Goal: Use online tool/utility: Utilize a website feature to perform a specific function

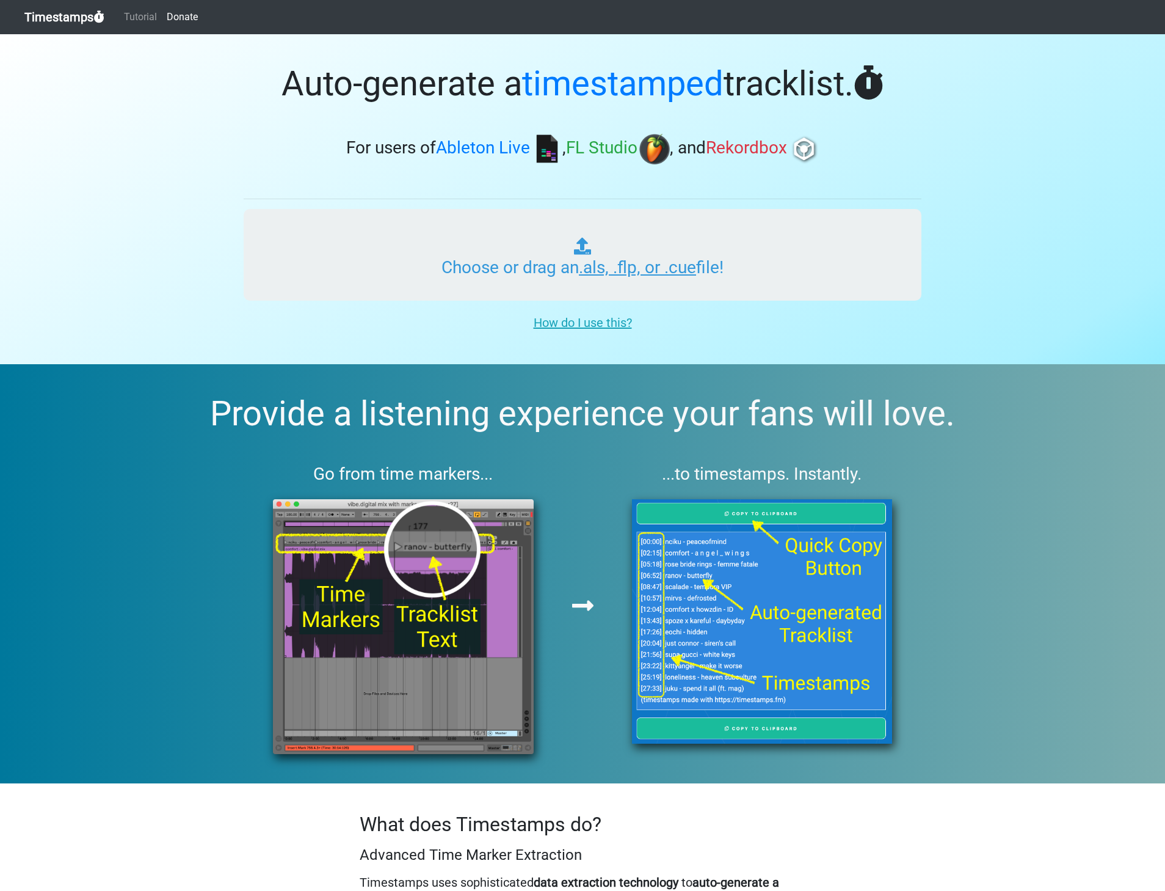
click at [593, 266] on input "Choose or drag an .als, .flp, or .cue file!" at bounding box center [583, 255] width 678 height 92
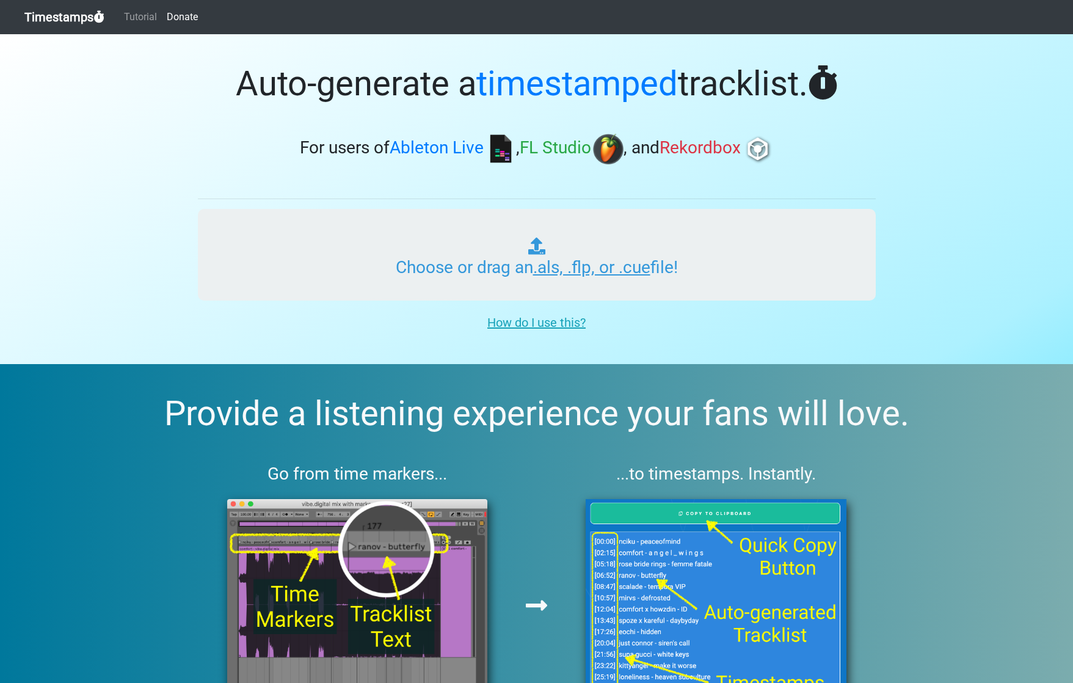
click at [542, 268] on input "Choose or drag an .als, .flp, or .cue file!" at bounding box center [537, 255] width 678 height 92
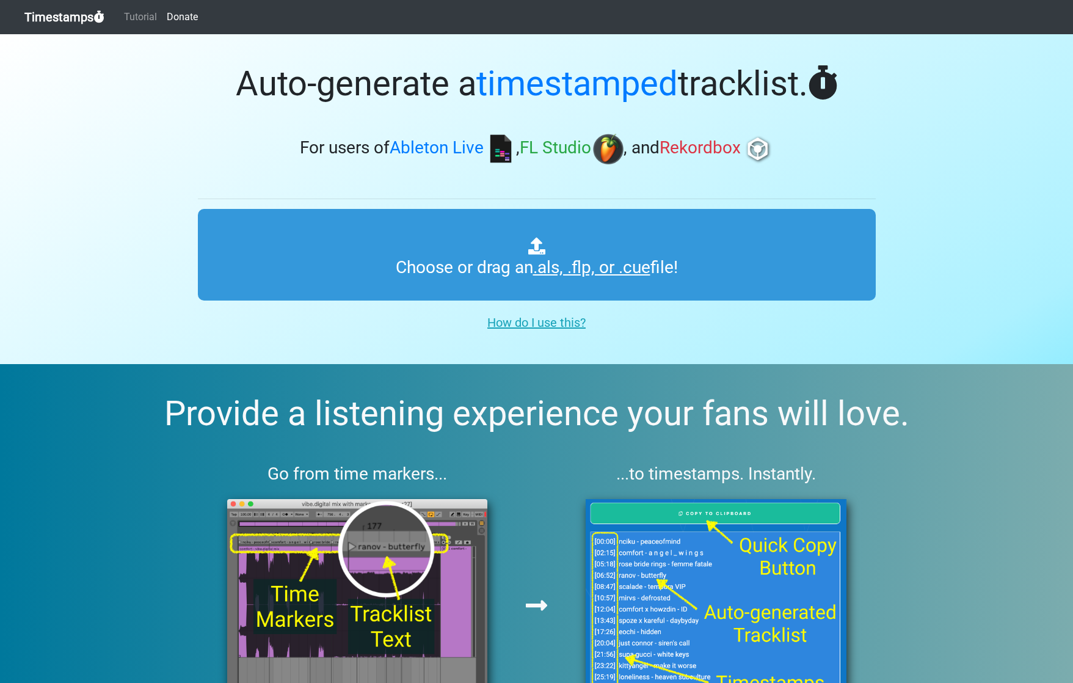
type input "C:\fakepath\[DATE] - DH Mix # 1.wav.asd"
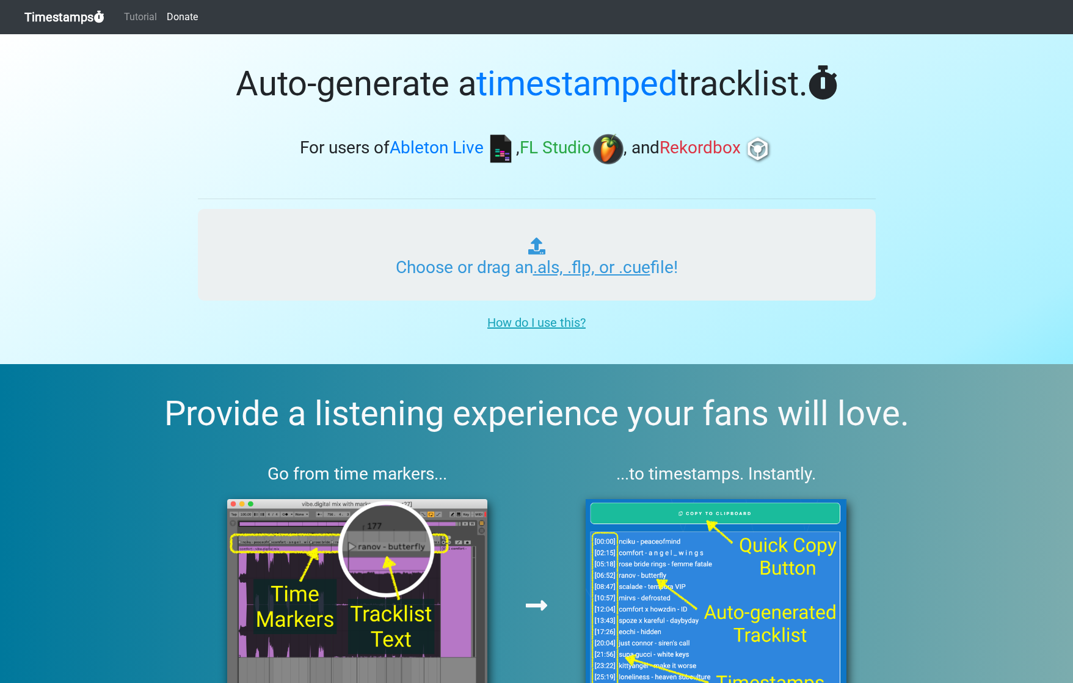
click at [558, 269] on input "Choose or drag an .als, .flp, or .cue file!" at bounding box center [537, 255] width 678 height 92
click at [528, 260] on input "Choose or drag an .als, .flp, or .cue file!" at bounding box center [537, 255] width 678 height 92
click at [556, 265] on input "Choose or drag an .als, .flp, or .cue file!" at bounding box center [537, 255] width 678 height 92
click at [547, 251] on input "Choose or drag an .als, .flp, or .cue file!" at bounding box center [537, 255] width 678 height 92
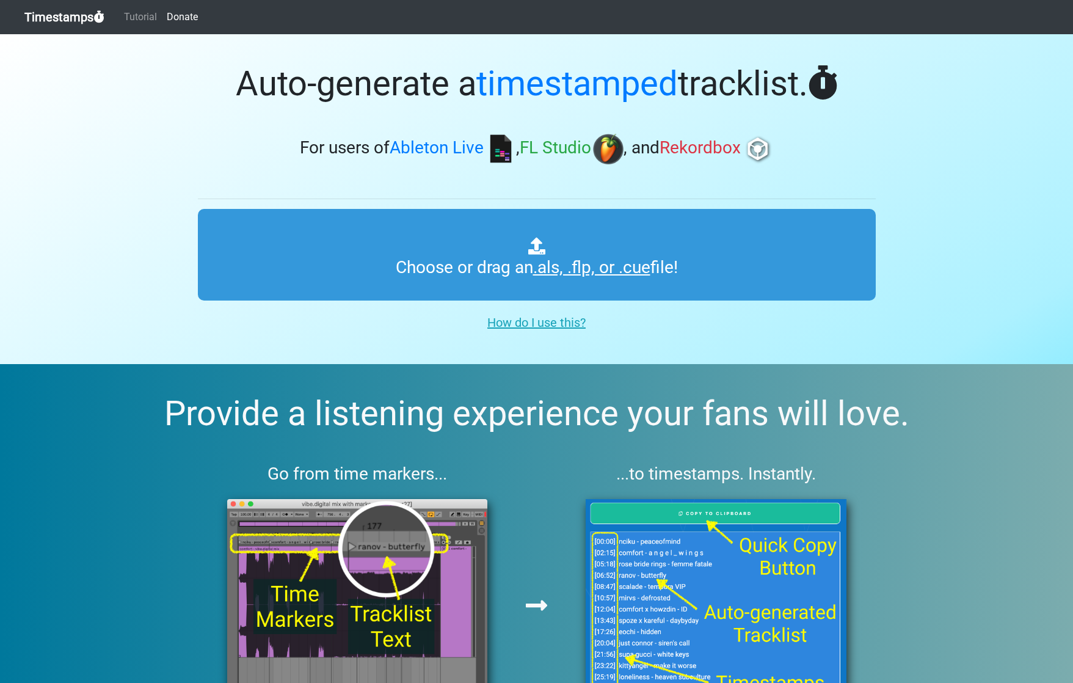
type input "C:\fakepath\[DATE] ALS 1.als"
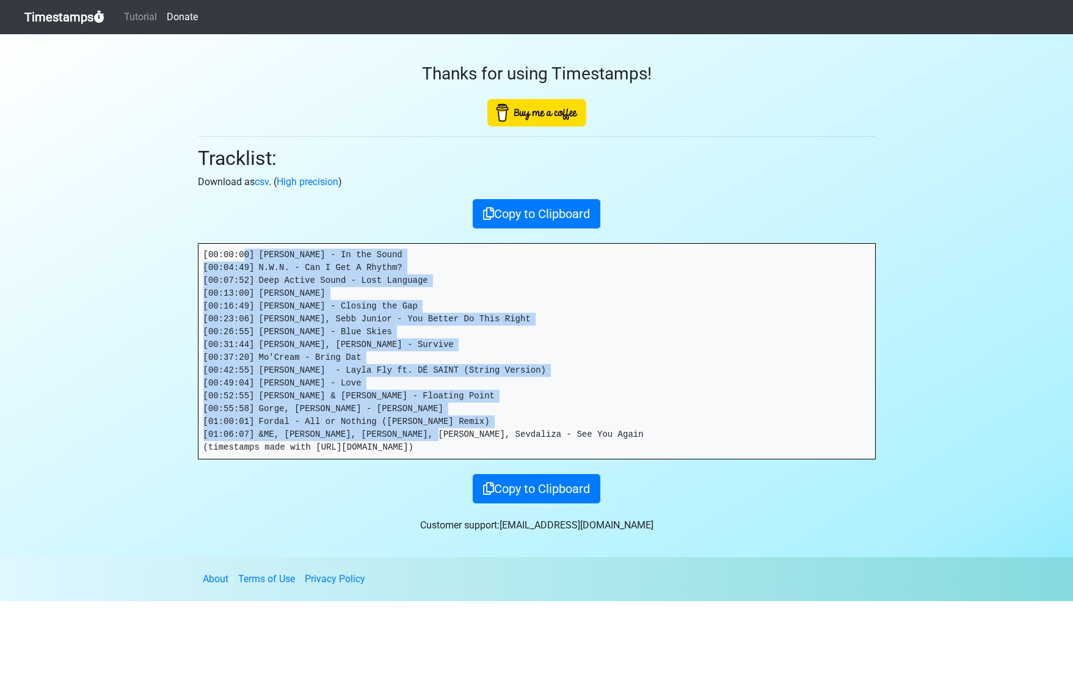
drag, startPoint x: 575, startPoint y: 436, endPoint x: 246, endPoint y: 249, distance: 378.3
click at [246, 249] on pre "[00:00:00] Mick Jerome - In the Sound [00:04:49] N.W.N. - Can I Get A Rhythm? […" at bounding box center [537, 351] width 677 height 215
click at [312, 276] on pre "[00:00:00] Mick Jerome - In the Sound [00:04:49] N.W.N. - Can I Get A Rhythm? […" at bounding box center [537, 351] width 677 height 215
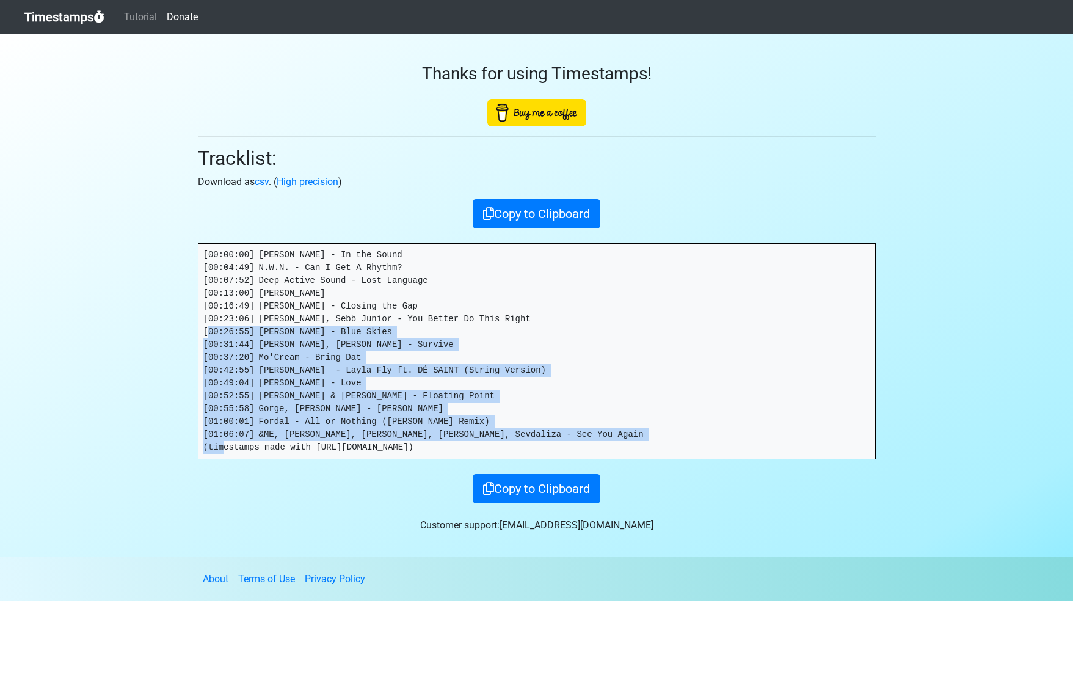
drag, startPoint x: 574, startPoint y: 441, endPoint x: 220, endPoint y: 332, distance: 370.0
click at [220, 332] on pre "[00:00:00] Mick Jerome - In the Sound [00:04:49] N.W.N. - Can I Get A Rhythm? […" at bounding box center [537, 351] width 677 height 215
click at [582, 340] on pre "[00:00:00] Mick Jerome - In the Sound [00:04:49] N.W.N. - Can I Get A Rhythm? […" at bounding box center [537, 351] width 677 height 215
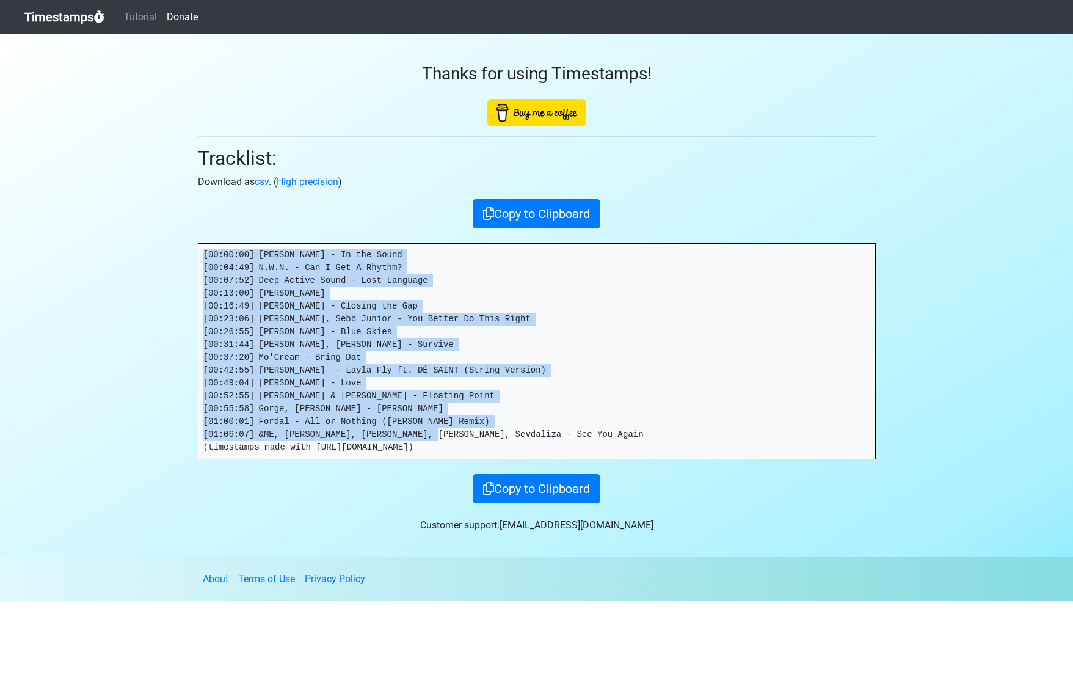
drag, startPoint x: 577, startPoint y: 433, endPoint x: 172, endPoint y: 249, distance: 444.2
click at [172, 249] on section "Thanks for using Timestamps! Tracklist: Download as csv . ( High precision ) Co…" at bounding box center [536, 295] width 1073 height 523
copy pre "[00:00:00] Mick Jerome - In the Sound [00:04:49] N.W.N. - Can I Get A Rhythm? […"
